Goal: Navigation & Orientation: Understand site structure

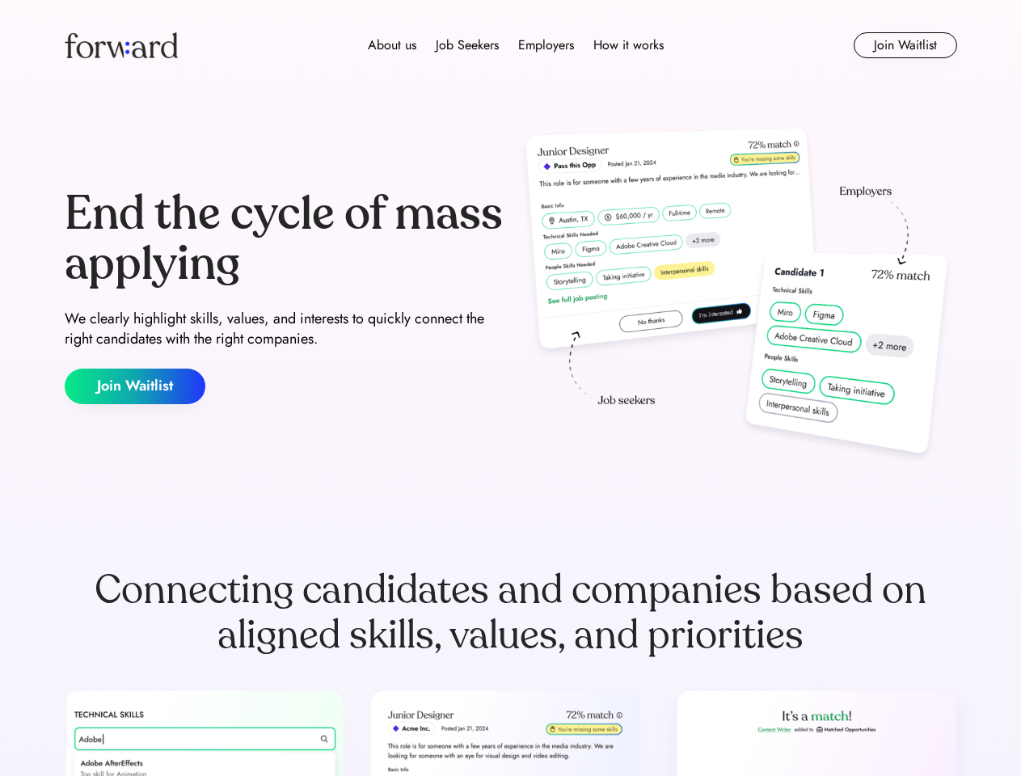
click at [510, 388] on div "End the cycle of mass applying We clearly highlight skills, values, and interes…" at bounding box center [511, 297] width 892 height 348
click at [511, 45] on div "About us Job Seekers Employers How it works" at bounding box center [515, 45] width 637 height 19
click at [121, 45] on img at bounding box center [121, 45] width 113 height 26
click at [518, 45] on div "Employers" at bounding box center [546, 45] width 56 height 19
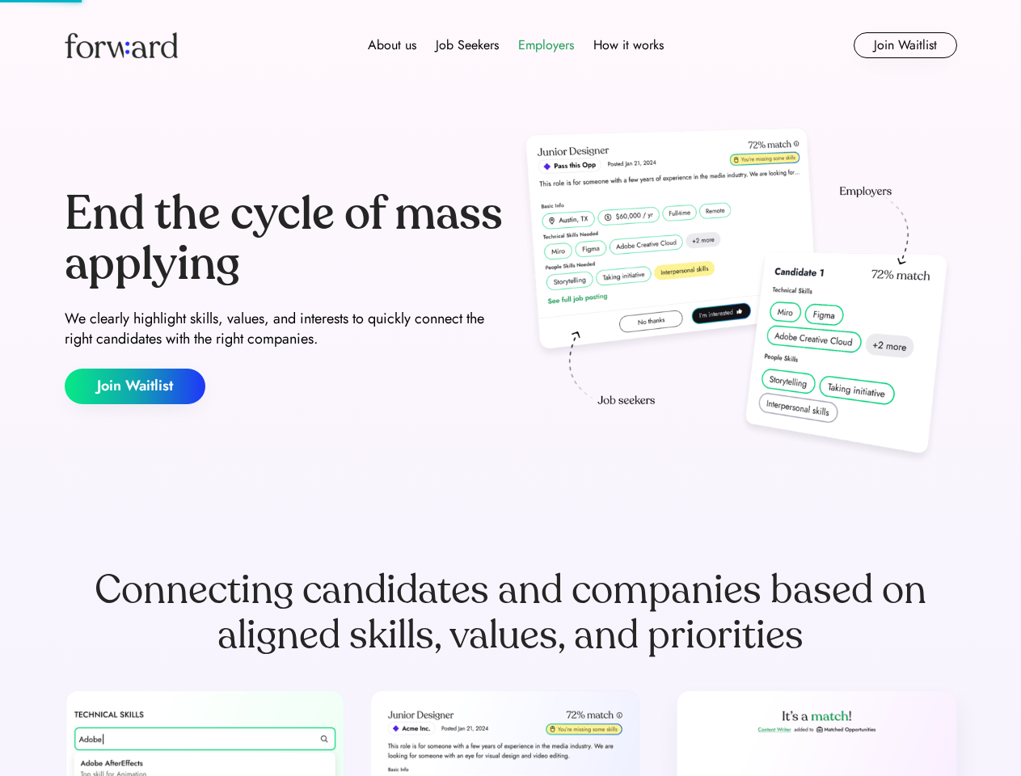
click at [391, 45] on div "About us" at bounding box center [392, 45] width 49 height 19
click at [466, 45] on div "Job Seekers" at bounding box center [467, 45] width 63 height 19
click at [543, 45] on div "Employers" at bounding box center [546, 45] width 56 height 19
click at [626, 45] on div "How it works" at bounding box center [628, 45] width 70 height 19
click at [905, 45] on button "Join Waitlist" at bounding box center [905, 45] width 103 height 26
